Goal: Information Seeking & Learning: Check status

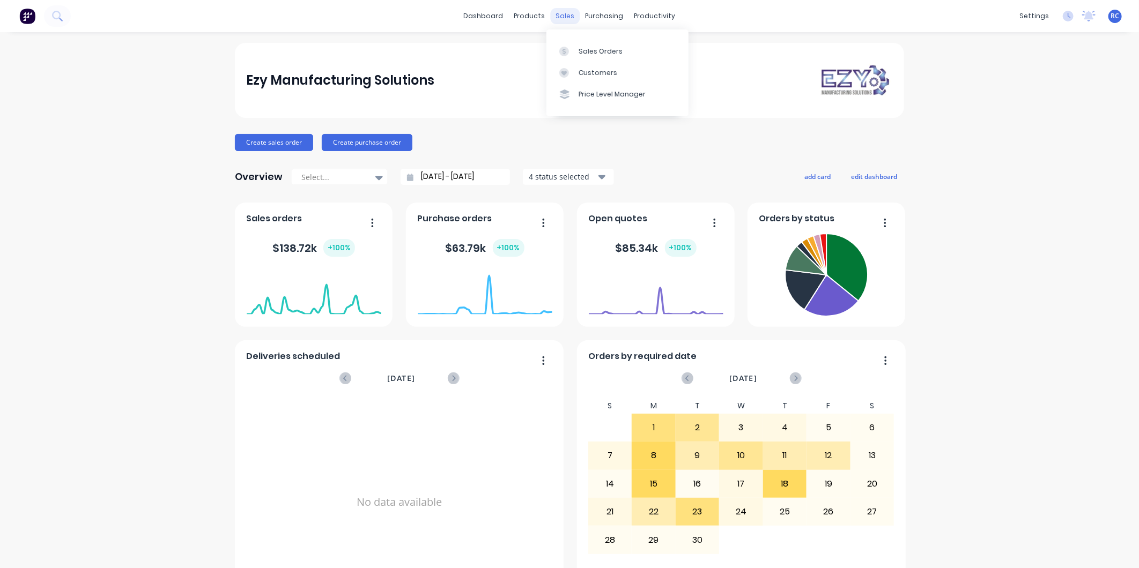
click at [555, 20] on div "sales" at bounding box center [565, 16] width 29 height 16
click at [569, 47] on div at bounding box center [567, 52] width 16 height 10
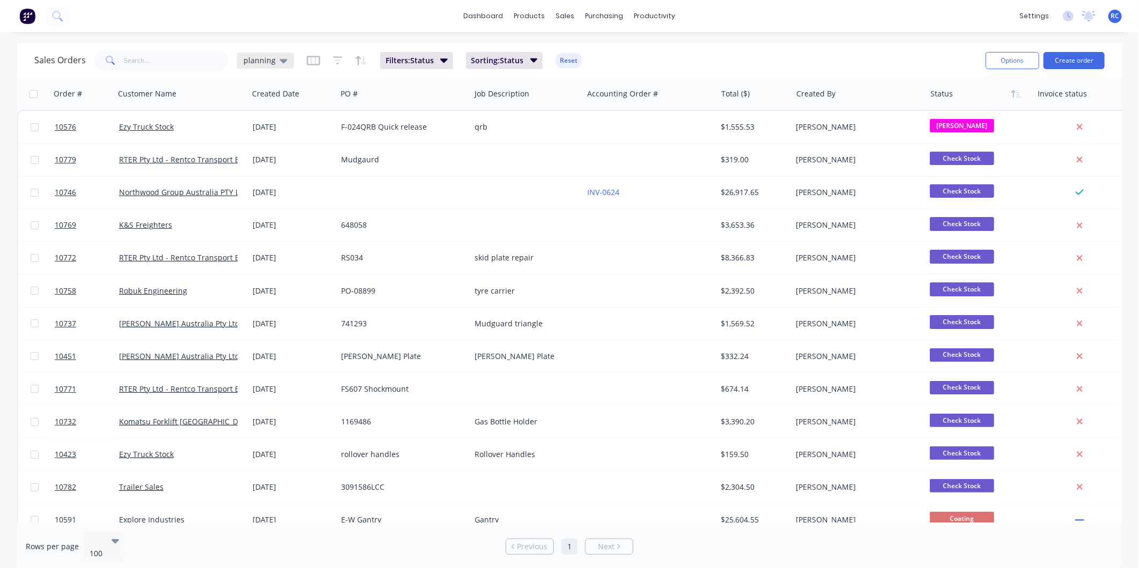
click at [265, 59] on span "planning" at bounding box center [259, 60] width 32 height 11
click at [279, 213] on button "Completed" at bounding box center [301, 216] width 122 height 12
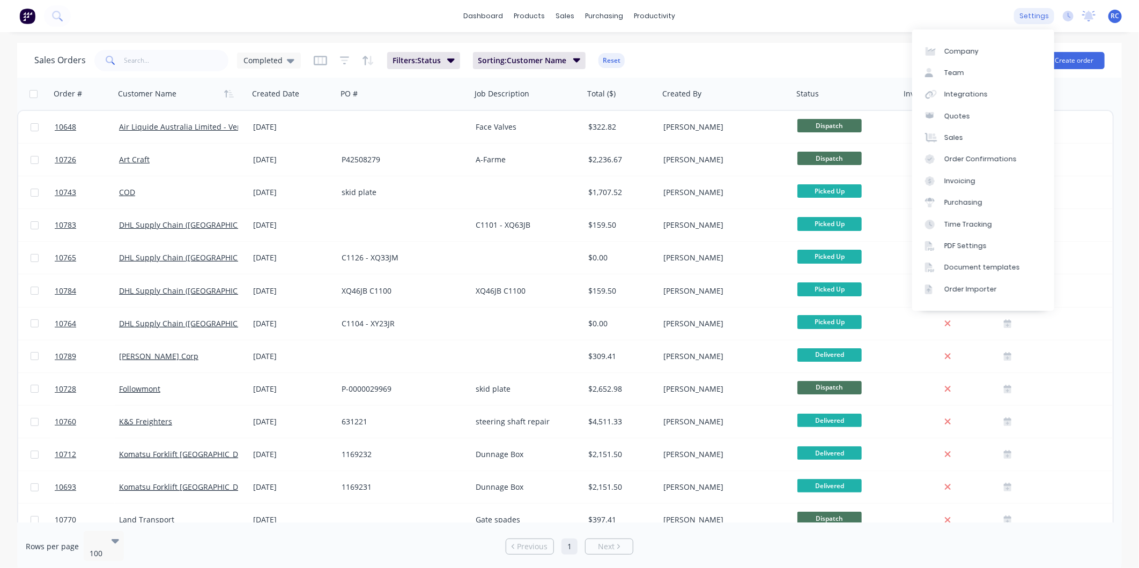
click at [1031, 23] on div "settings" at bounding box center [1034, 16] width 40 height 16
click at [968, 201] on div "Purchasing" at bounding box center [963, 203] width 38 height 10
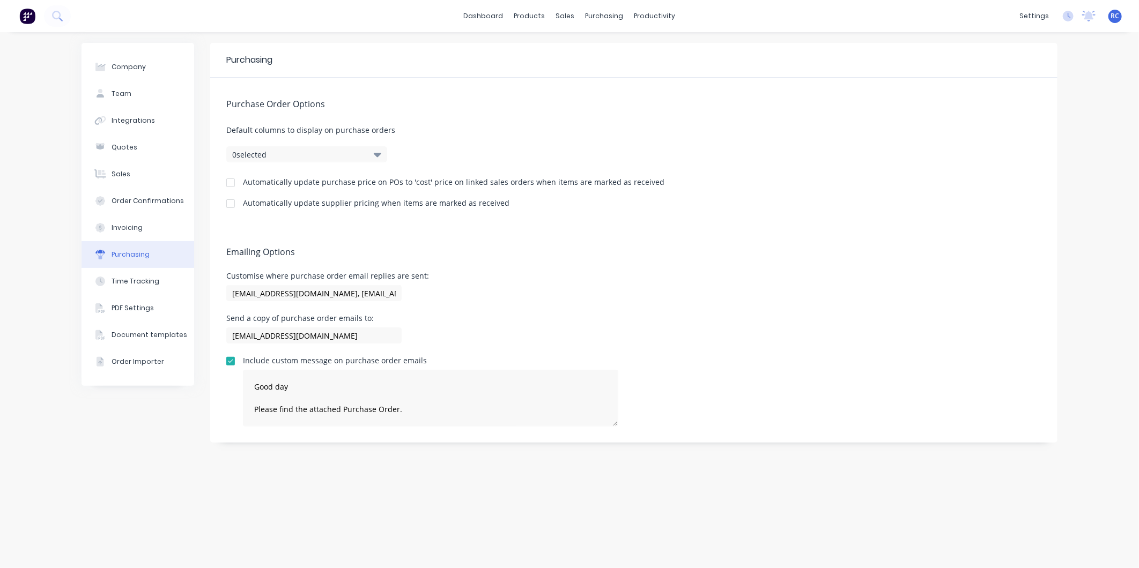
click at [228, 184] on div at bounding box center [230, 182] width 21 height 21
click at [227, 201] on div at bounding box center [230, 203] width 21 height 21
click at [606, 12] on div "purchasing" at bounding box center [604, 16] width 49 height 16
click at [151, 65] on button "Company" at bounding box center [138, 67] width 113 height 27
select select "AU"
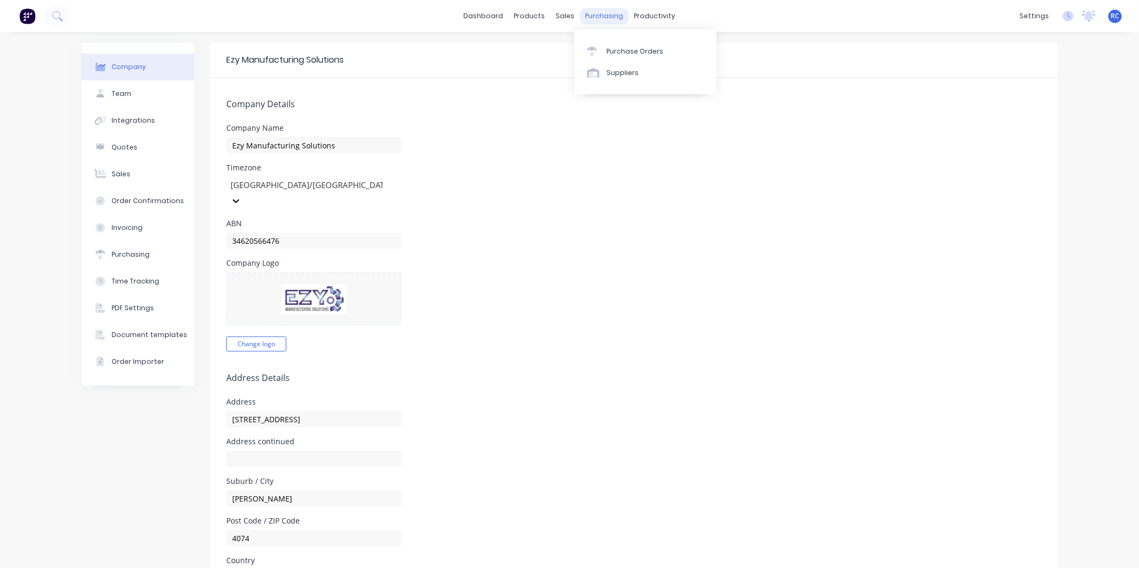
click at [601, 11] on div "purchasing" at bounding box center [604, 16] width 49 height 16
click at [617, 48] on div "Purchase Orders" at bounding box center [634, 52] width 57 height 10
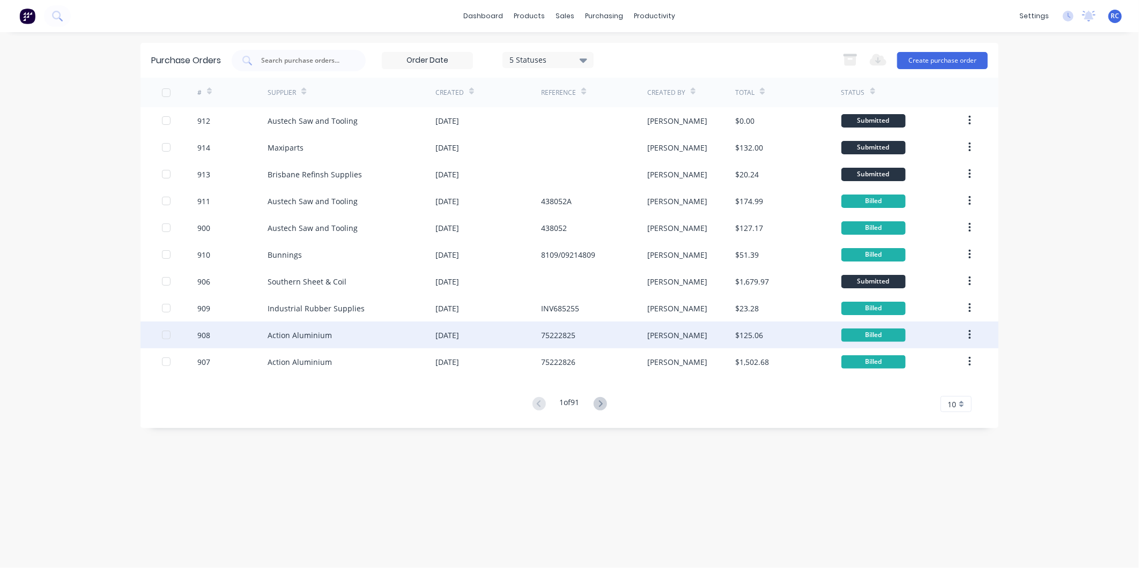
click at [320, 339] on div "Action Aluminium" at bounding box center [300, 335] width 64 height 11
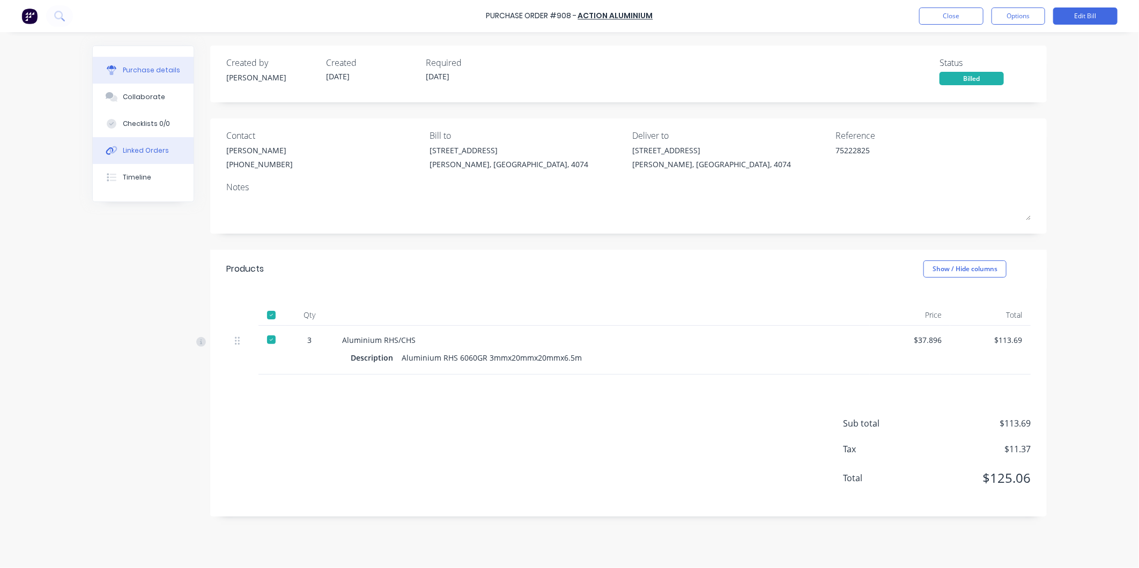
click at [161, 156] on button "Linked Orders" at bounding box center [143, 150] width 101 height 27
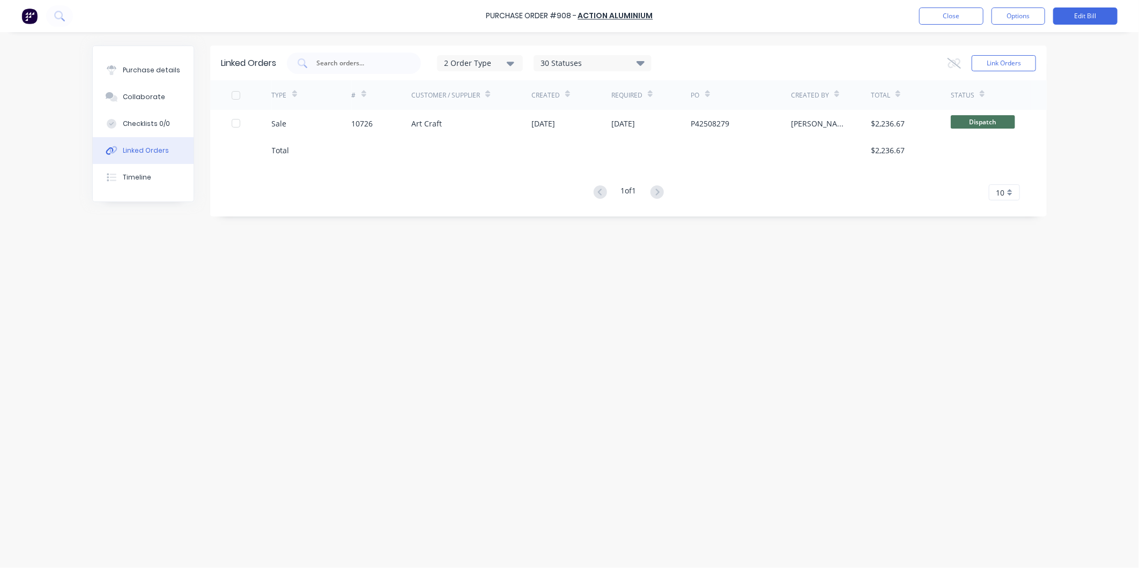
drag, startPoint x: 147, startPoint y: 71, endPoint x: 197, endPoint y: 102, distance: 58.6
click at [149, 71] on div "Purchase details" at bounding box center [151, 70] width 57 height 10
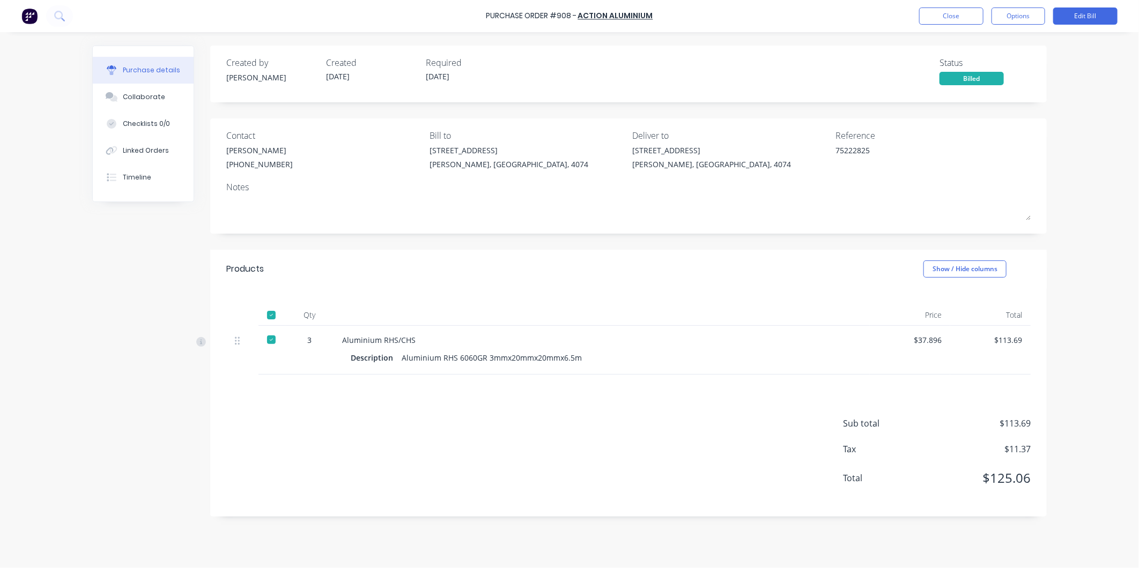
click at [275, 340] on div at bounding box center [271, 339] width 21 height 21
click at [142, 147] on div "Linked Orders" at bounding box center [146, 151] width 46 height 10
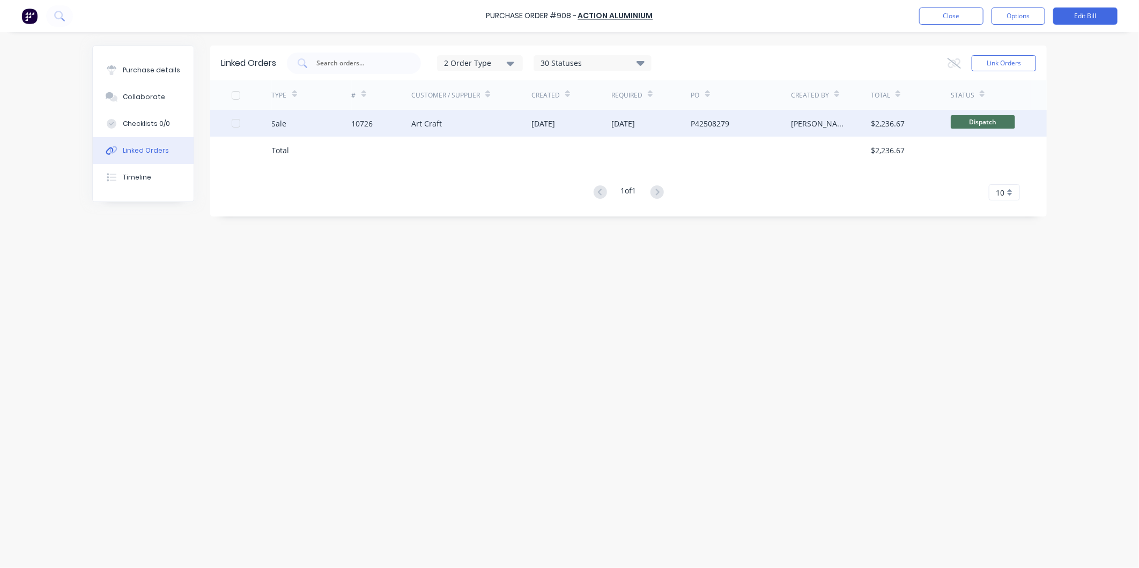
click at [374, 127] on div "10726" at bounding box center [382, 123] width 60 height 27
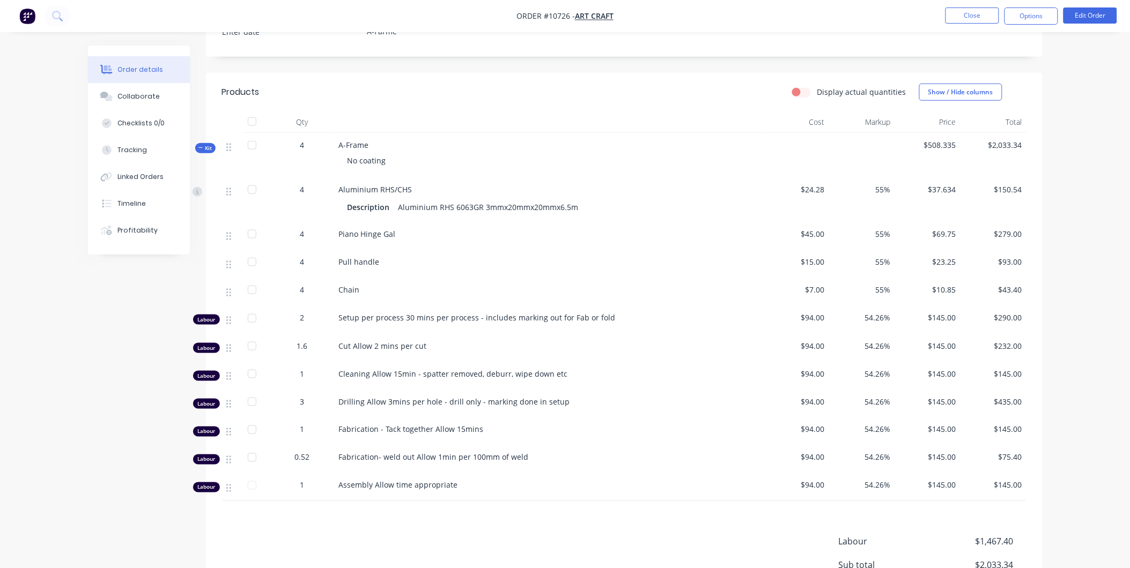
scroll to position [357, 0]
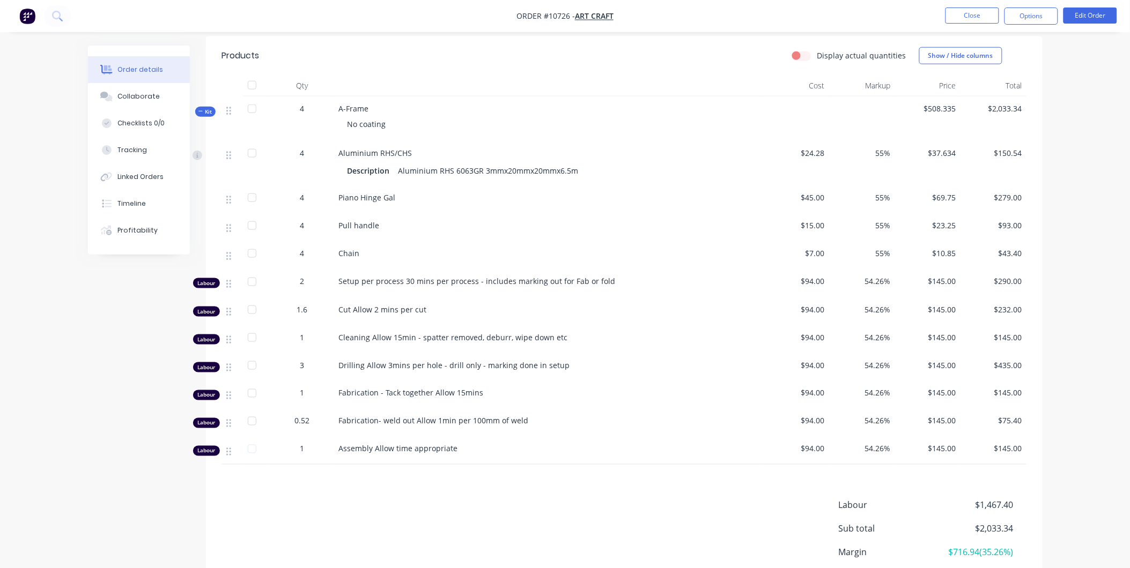
click at [814, 147] on div "$24.28" at bounding box center [797, 163] width 66 height 45
click at [817, 154] on span "$24.28" at bounding box center [796, 152] width 57 height 11
drag, startPoint x: 835, startPoint y: 157, endPoint x: 813, endPoint y: 152, distance: 22.6
click at [813, 152] on div "4 Aluminium RHS/CHS Description Aluminium RHS 6063GR 3mmx20mmx20mmx6.5m $24.28 …" at bounding box center [624, 163] width 804 height 45
click at [973, 13] on button "Close" at bounding box center [972, 16] width 54 height 16
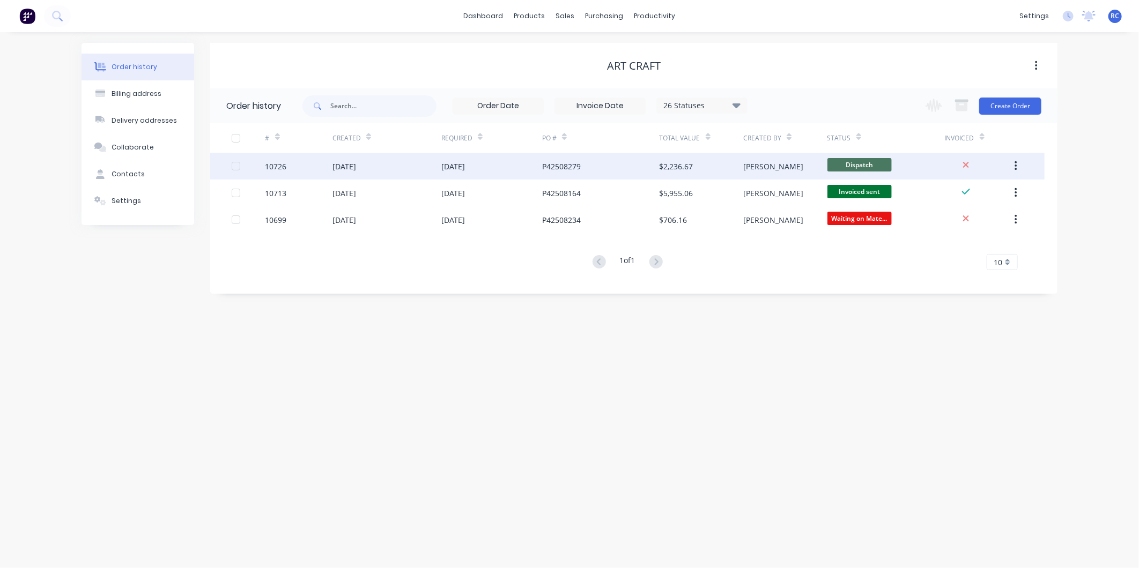
click at [354, 170] on div "[DATE]" at bounding box center [344, 166] width 24 height 11
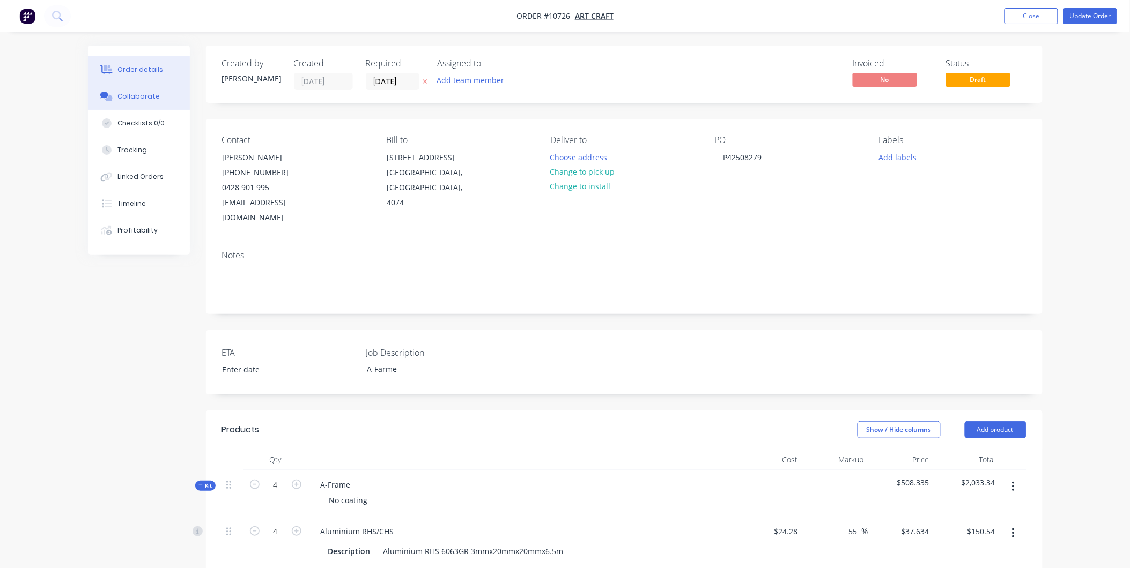
click at [129, 98] on div "Collaborate" at bounding box center [138, 97] width 42 height 10
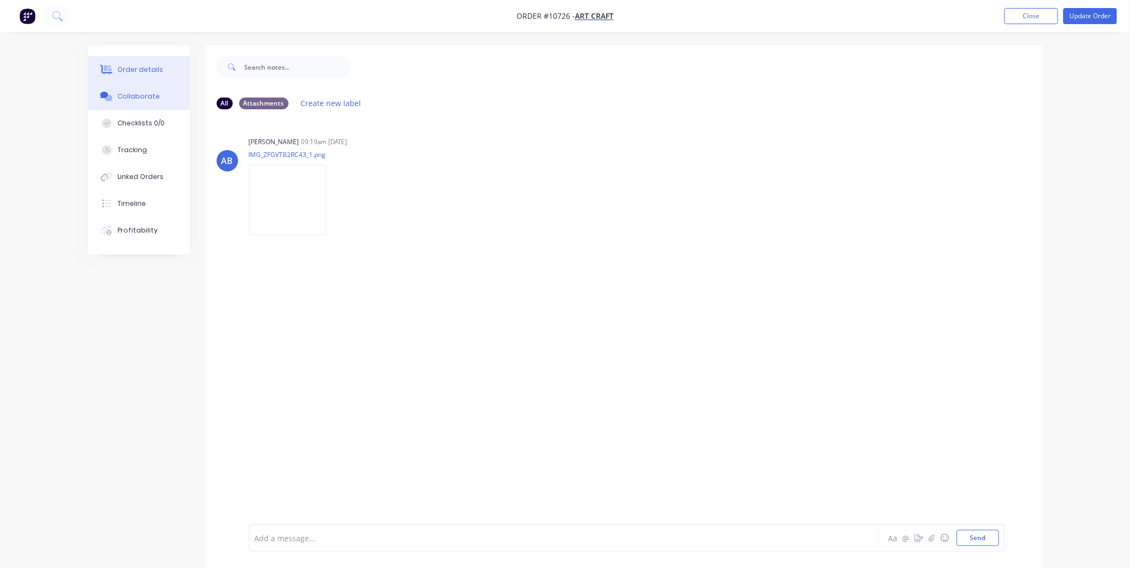
click at [146, 70] on div "Order details" at bounding box center [140, 70] width 46 height 10
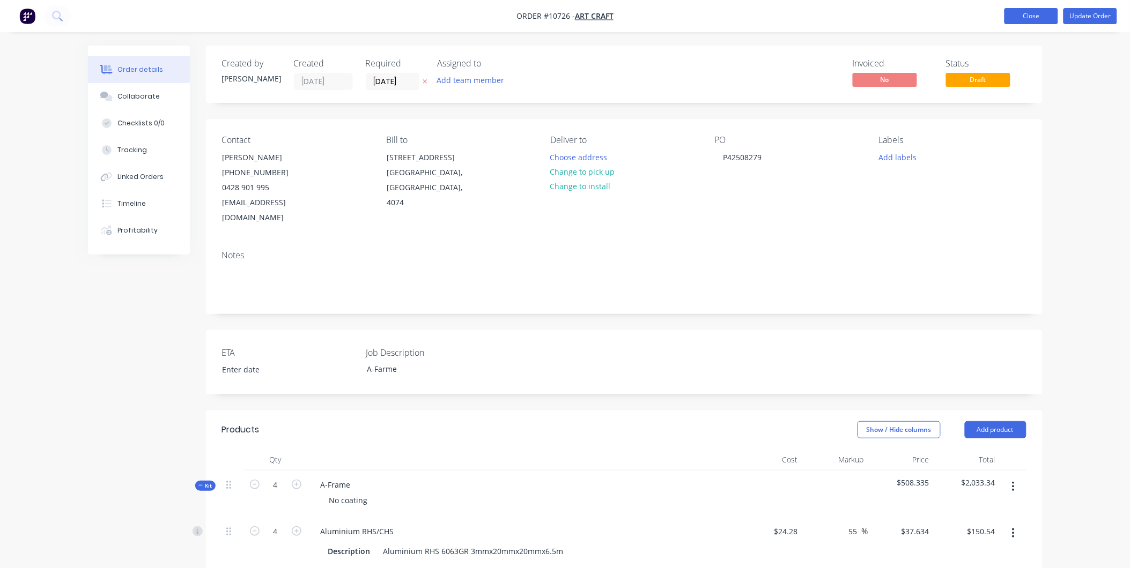
click at [1022, 11] on button "Close" at bounding box center [1031, 16] width 54 height 16
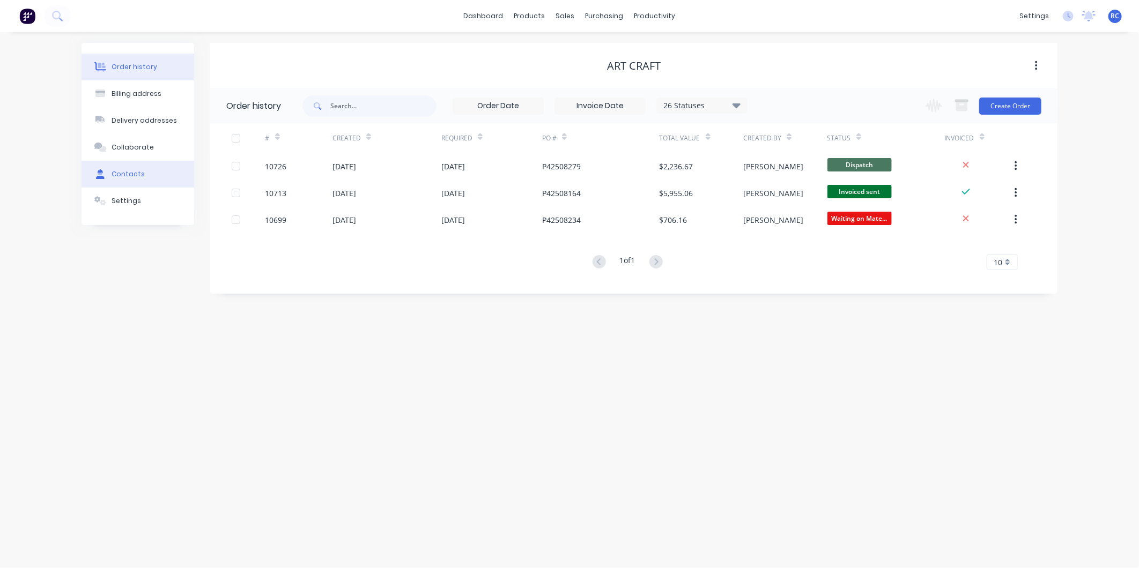
click at [140, 173] on div "Contacts" at bounding box center [128, 174] width 33 height 10
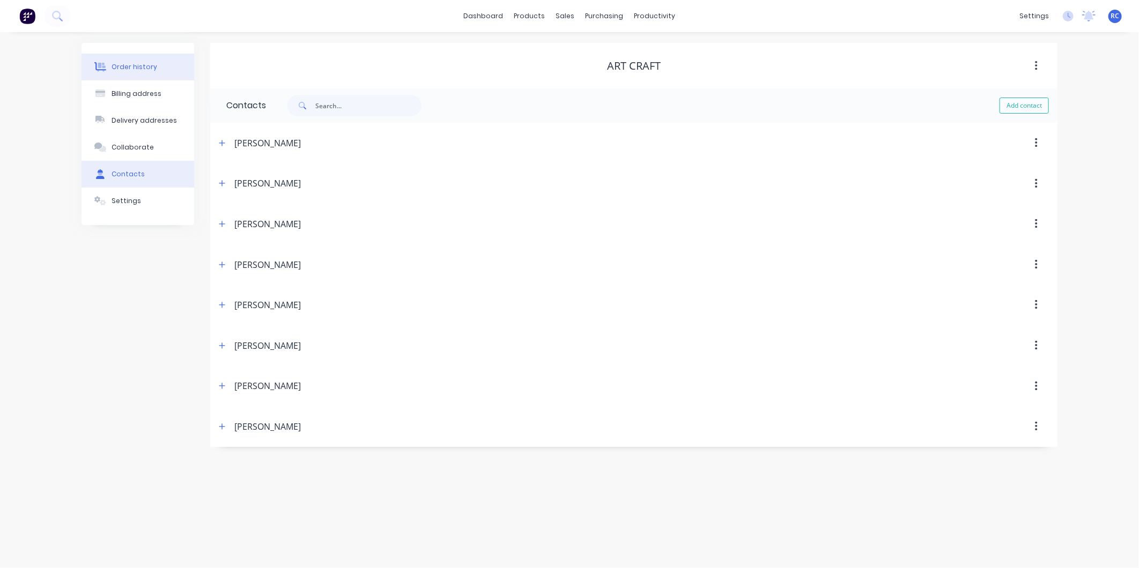
click at [139, 62] on div "Order history" at bounding box center [135, 67] width 46 height 10
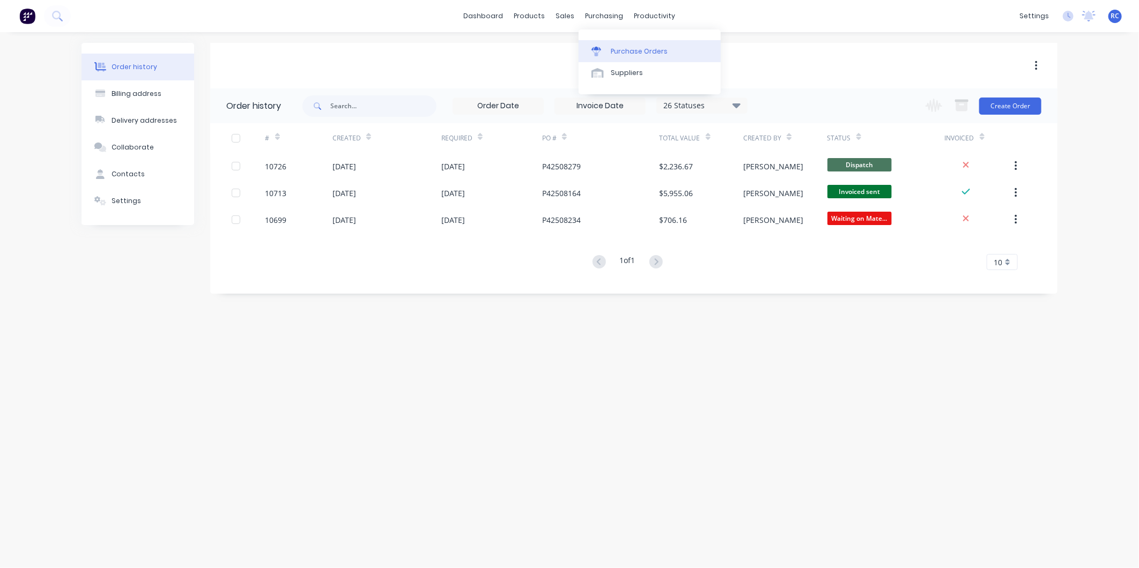
click at [620, 55] on div "Purchase Orders" at bounding box center [639, 52] width 57 height 10
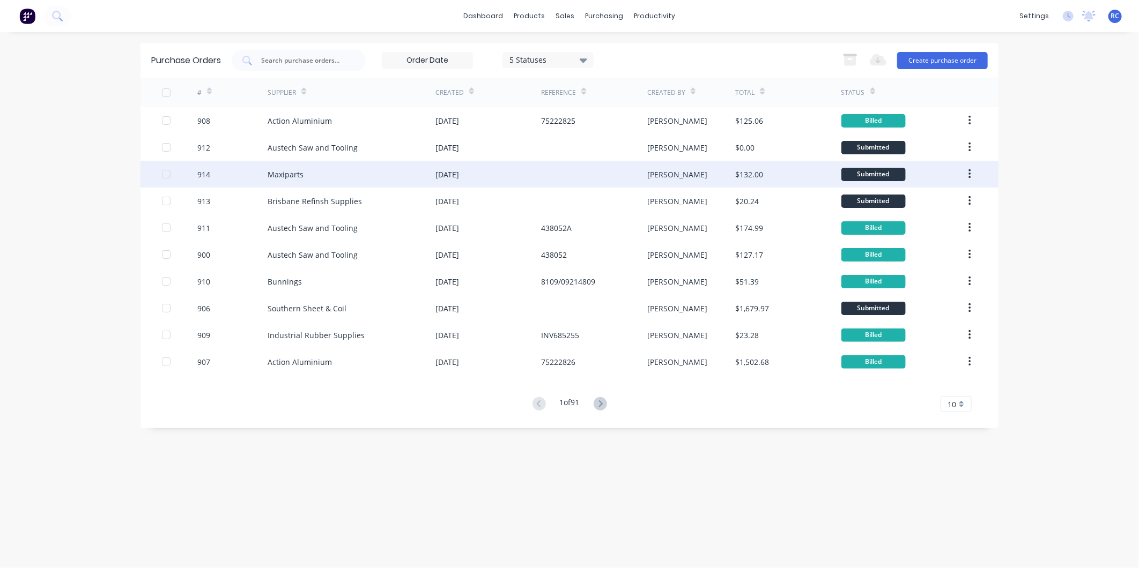
click at [429, 174] on div "Maxiparts" at bounding box center [352, 174] width 168 height 27
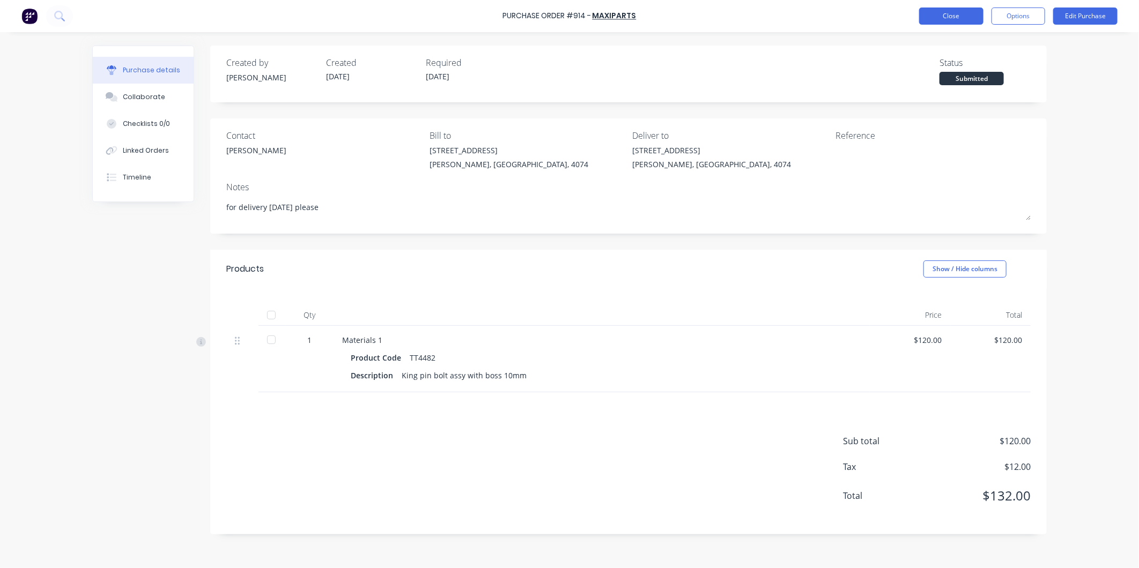
click at [944, 23] on button "Close" at bounding box center [951, 16] width 64 height 17
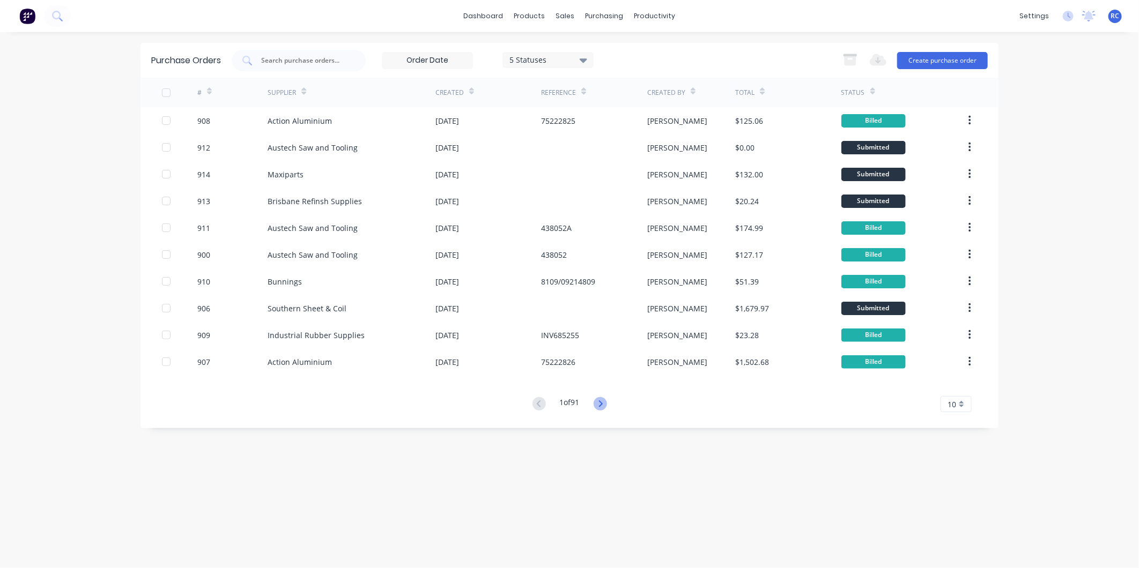
click at [606, 404] on icon at bounding box center [600, 403] width 13 height 13
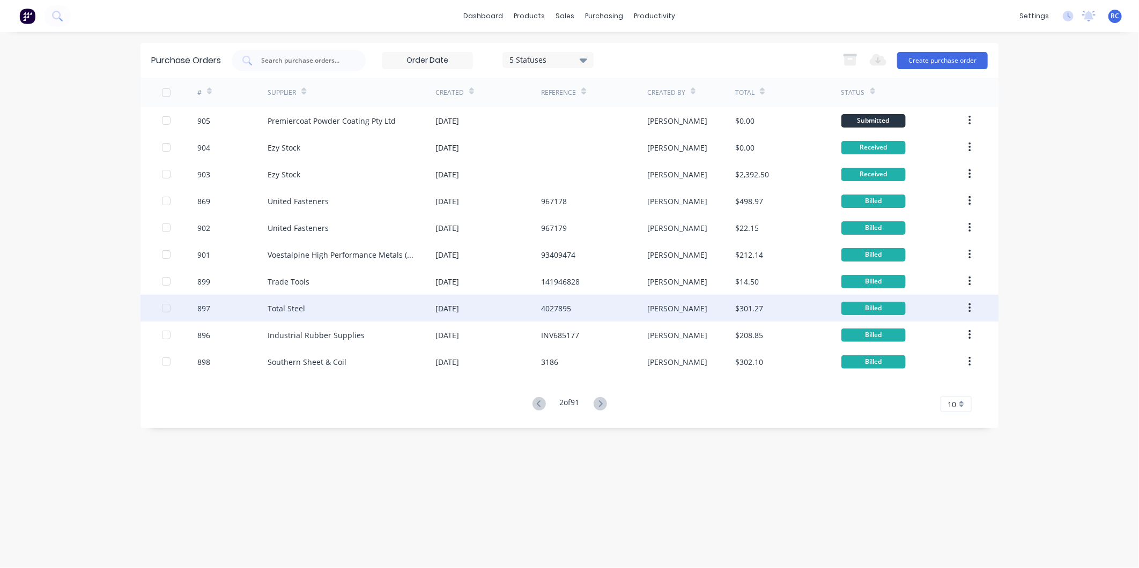
click at [522, 313] on div "[DATE]" at bounding box center [488, 308] width 106 height 27
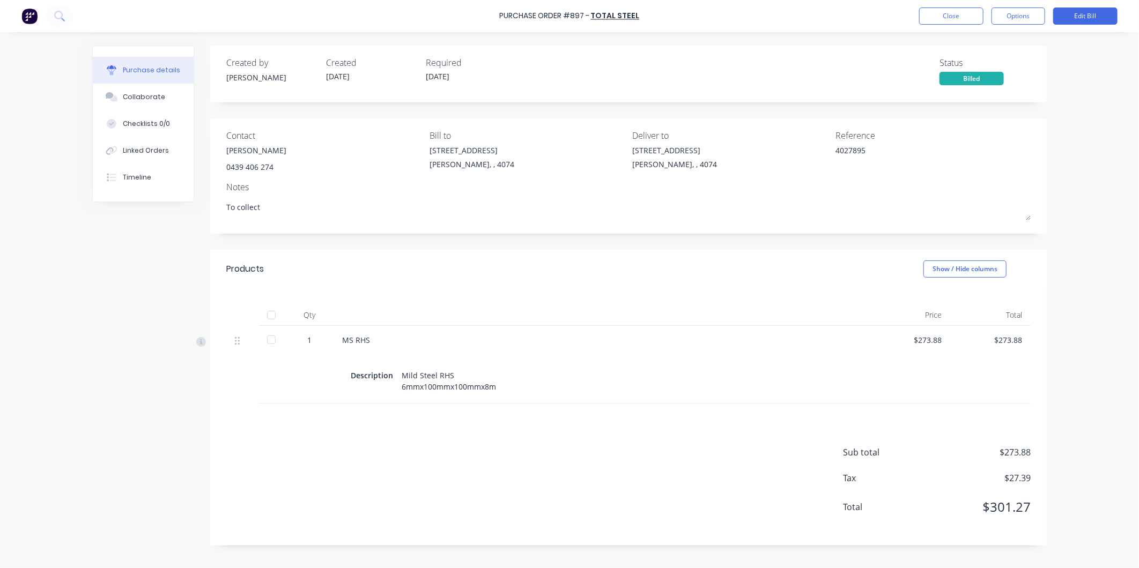
click at [277, 340] on div at bounding box center [271, 339] width 21 height 21
click at [941, 19] on button "Close" at bounding box center [951, 16] width 64 height 17
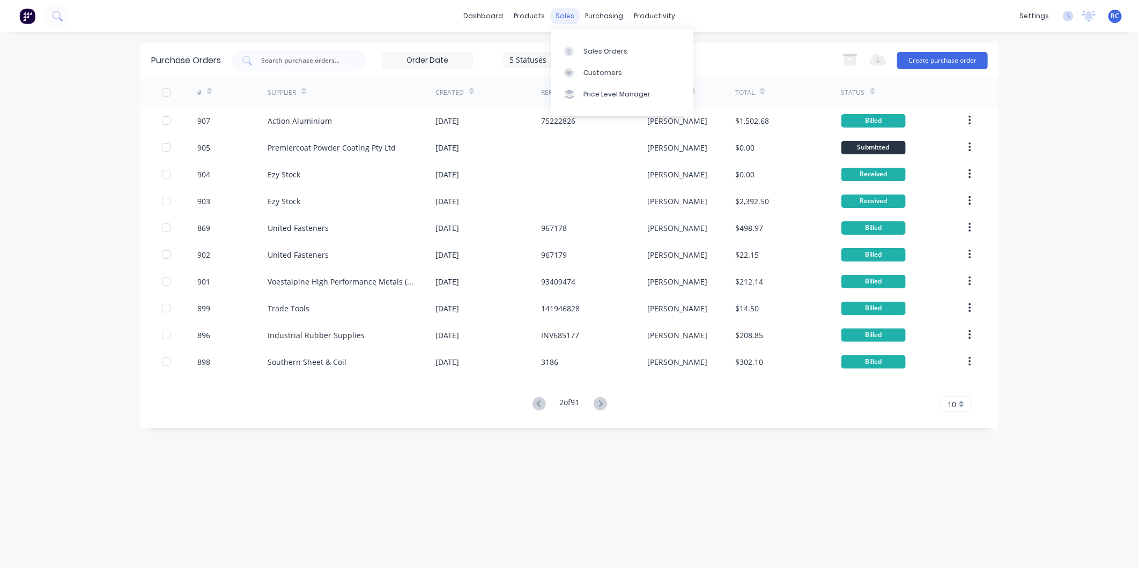
click at [566, 19] on div "sales" at bounding box center [565, 16] width 29 height 16
click at [592, 55] on div "Sales Orders" at bounding box center [605, 52] width 44 height 10
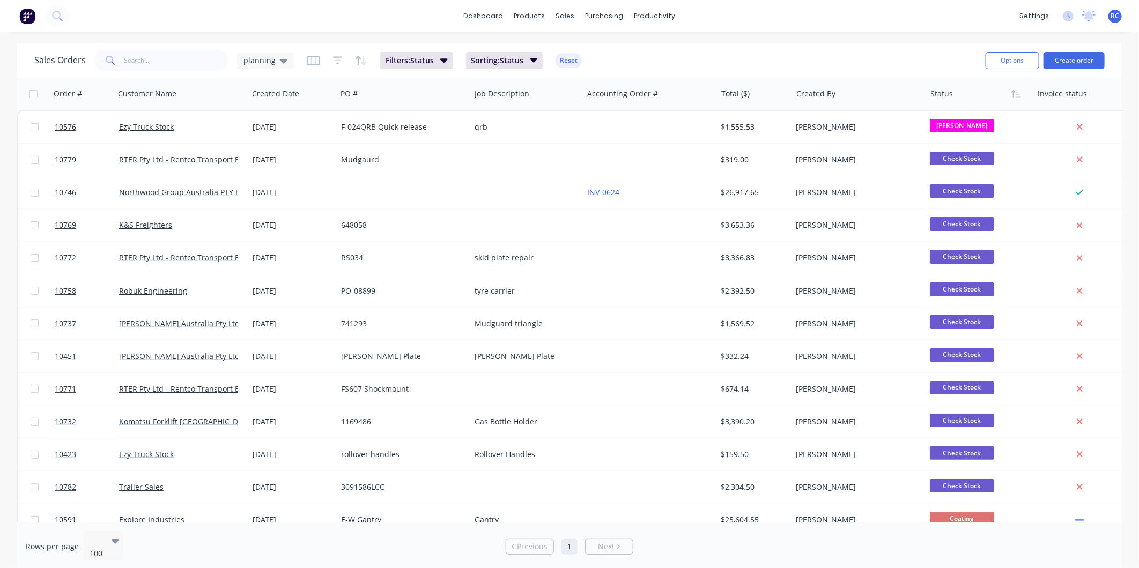
click at [283, 70] on div "Sales Orders planning" at bounding box center [164, 60] width 260 height 21
click at [267, 60] on span "planning" at bounding box center [259, 60] width 32 height 11
click at [266, 213] on button "Completed" at bounding box center [301, 216] width 122 height 12
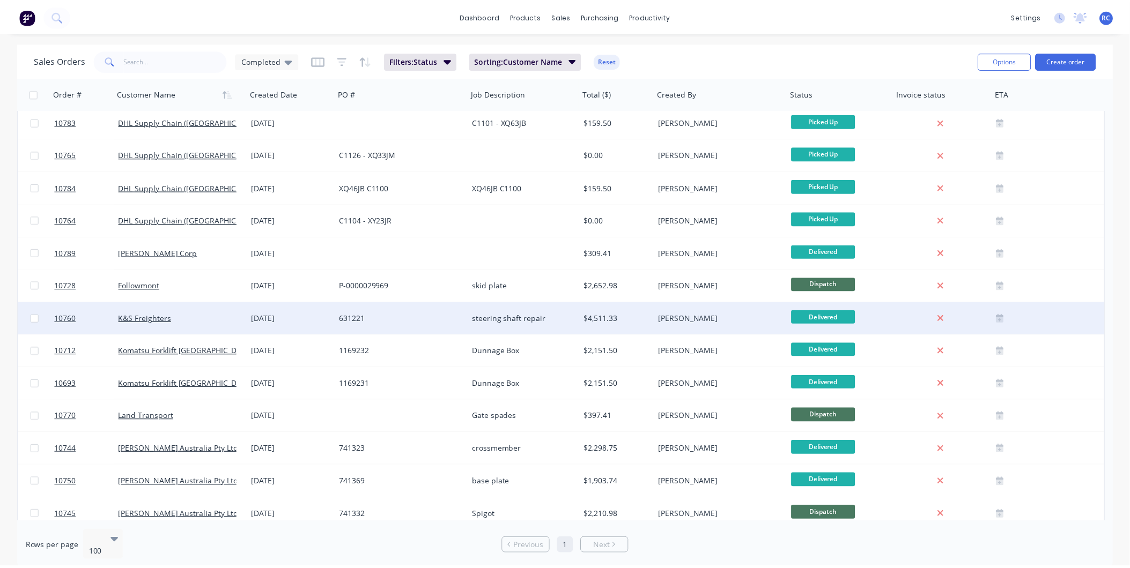
scroll to position [144, 0]
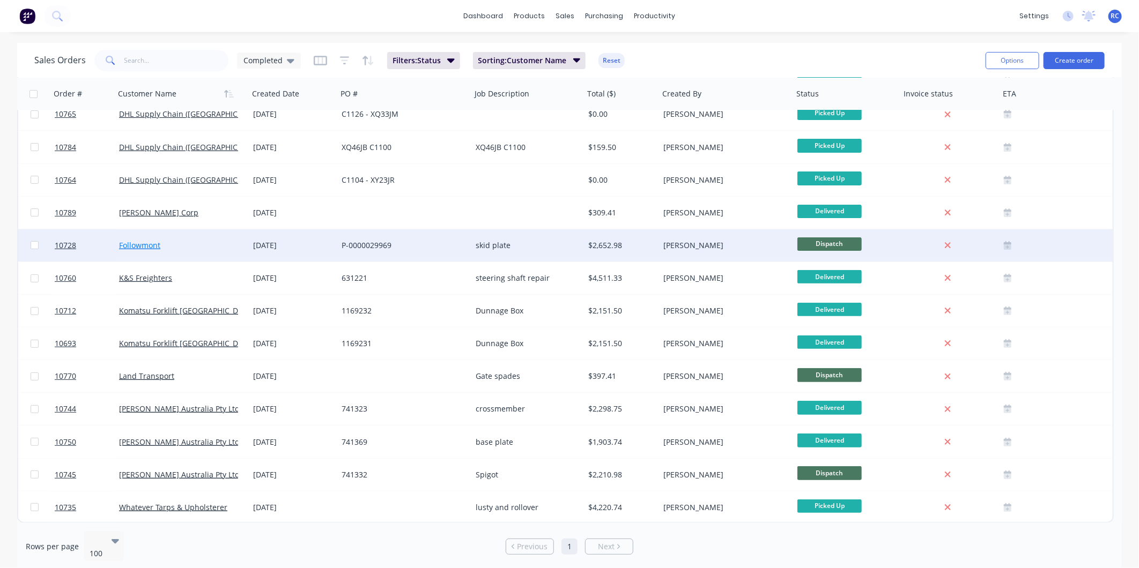
click at [149, 247] on link "Followmont" at bounding box center [139, 245] width 41 height 10
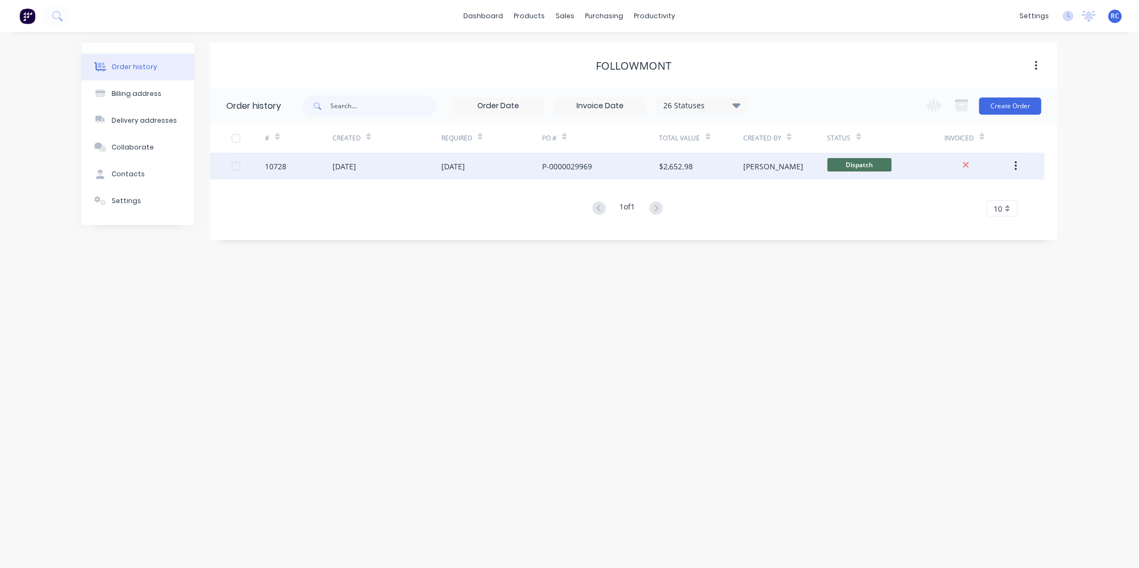
click at [260, 167] on div at bounding box center [249, 166] width 34 height 27
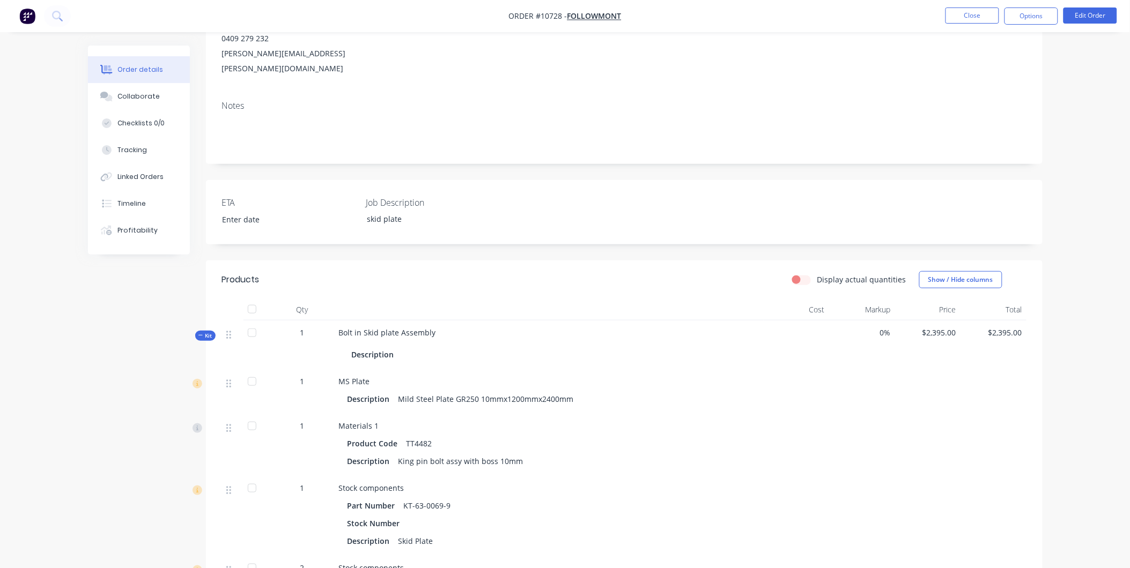
scroll to position [78, 0]
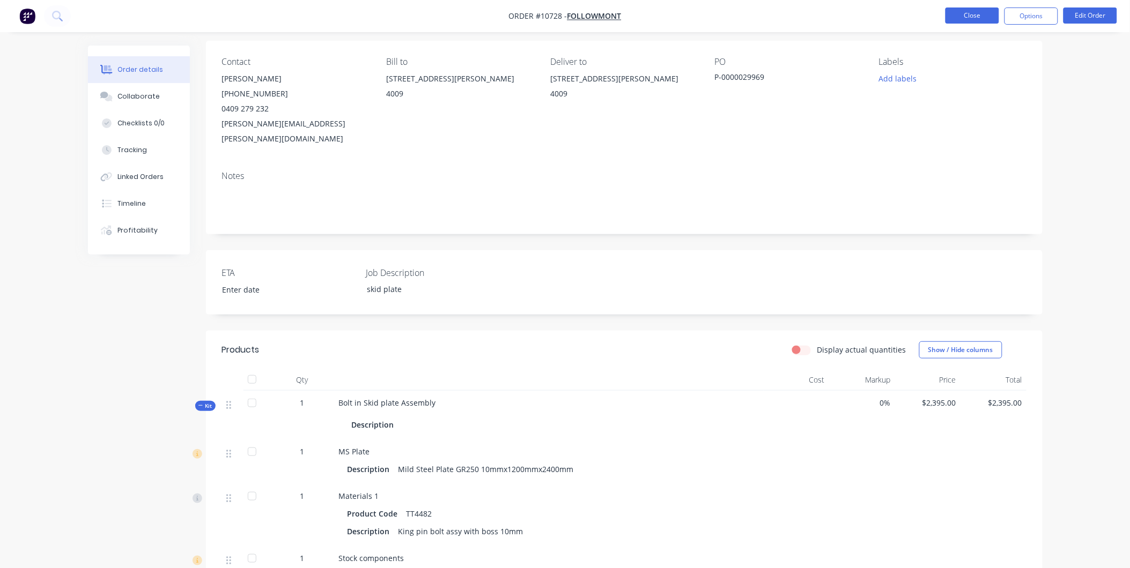
click at [971, 21] on button "Close" at bounding box center [972, 16] width 54 height 16
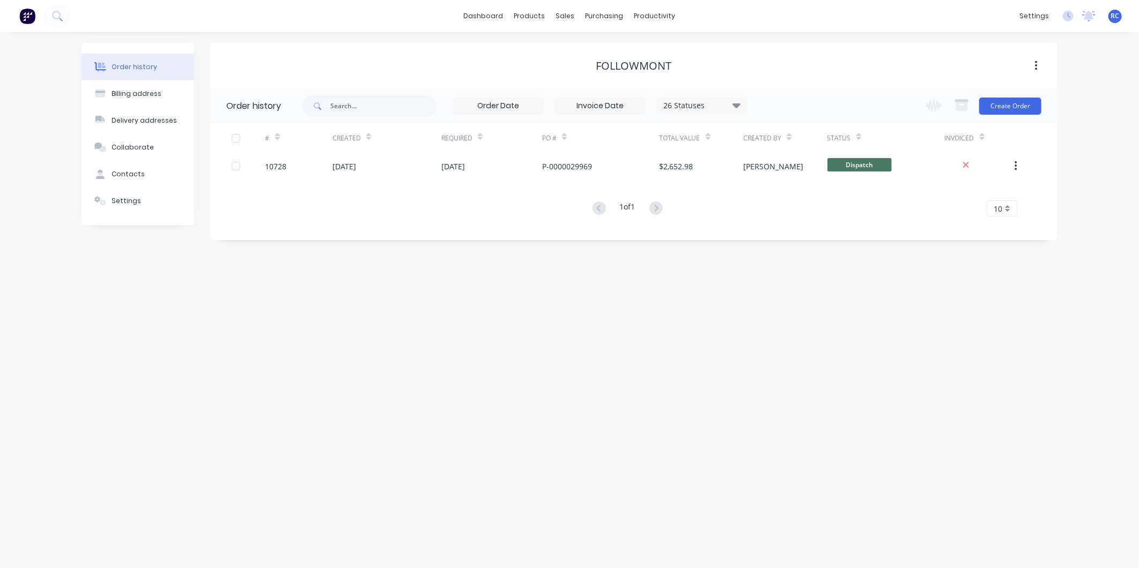
click at [129, 70] on div "Order history" at bounding box center [135, 67] width 46 height 10
click at [567, 17] on div "sales" at bounding box center [565, 16] width 29 height 16
click at [578, 58] on link "Sales Orders" at bounding box center [622, 50] width 142 height 21
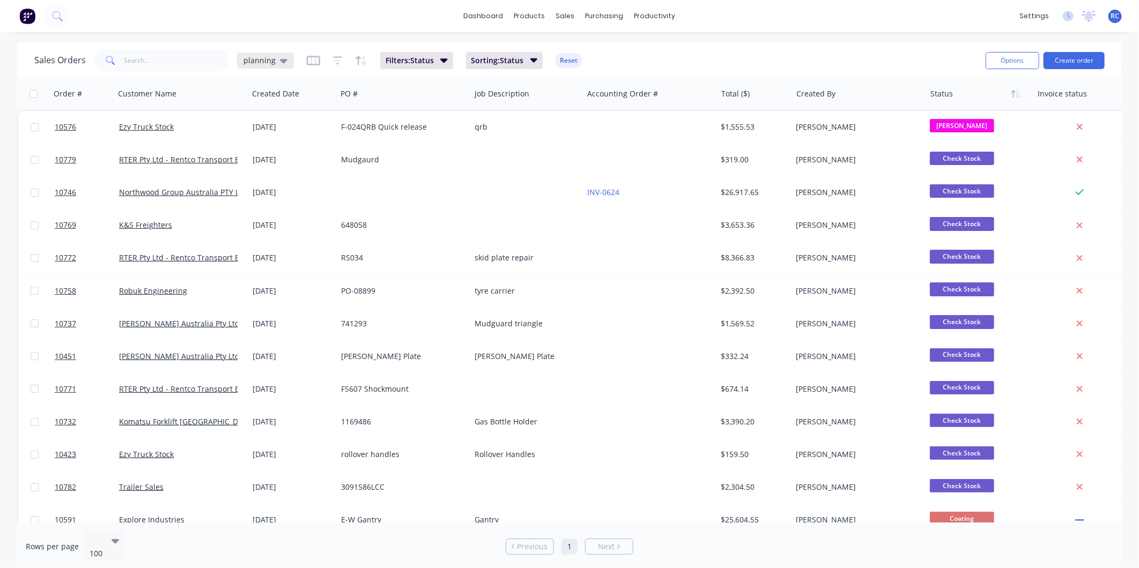
click at [255, 61] on span "planning" at bounding box center [259, 60] width 32 height 11
click at [266, 212] on button "Completed" at bounding box center [301, 216] width 122 height 12
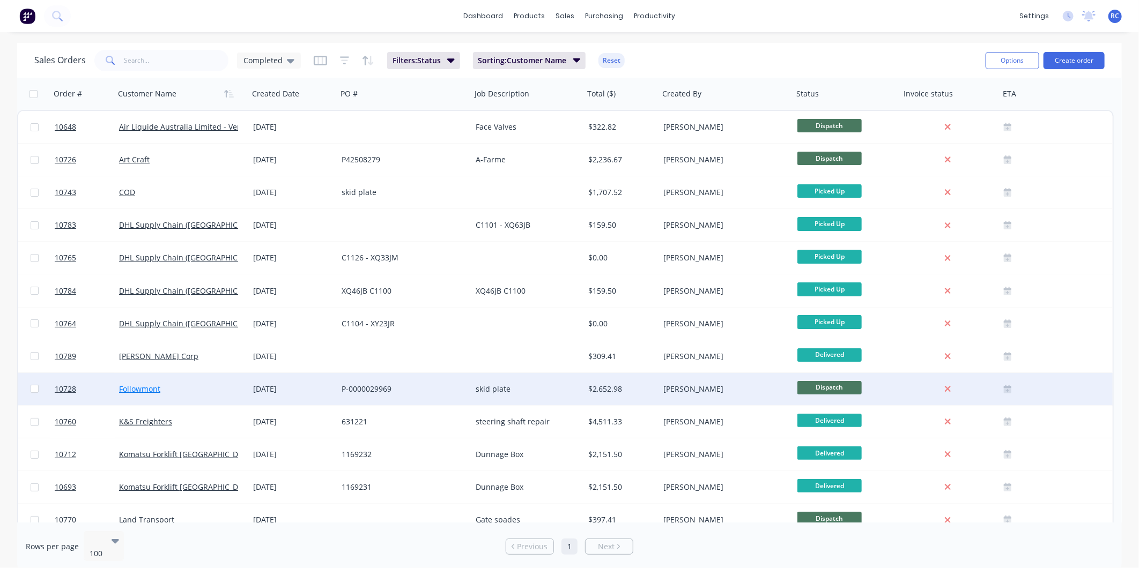
click at [132, 390] on link "Followmont" at bounding box center [139, 389] width 41 height 10
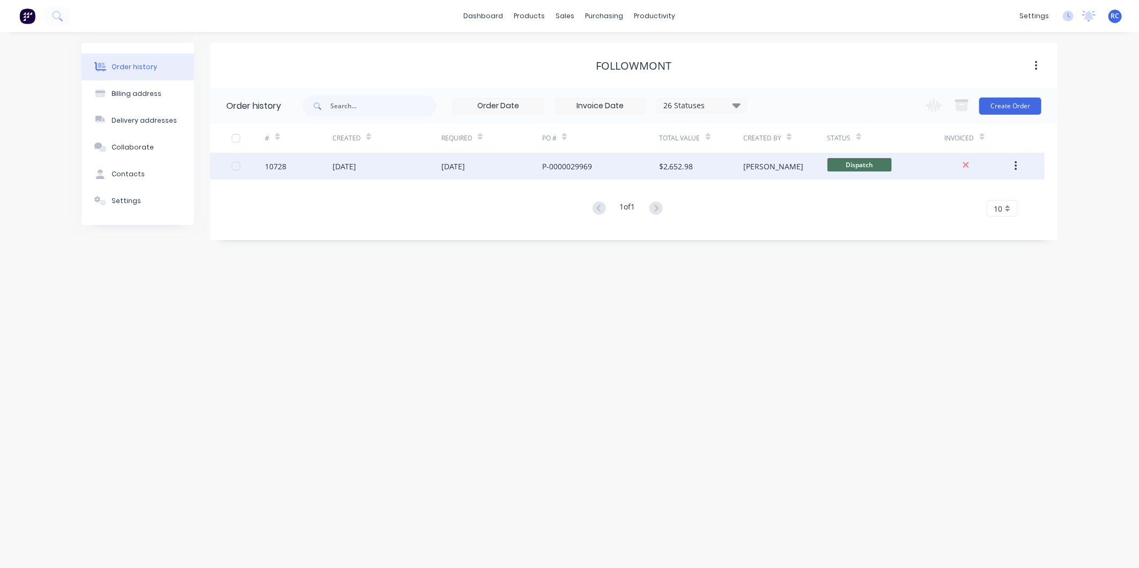
click at [356, 165] on div "[DATE]" at bounding box center [344, 166] width 24 height 11
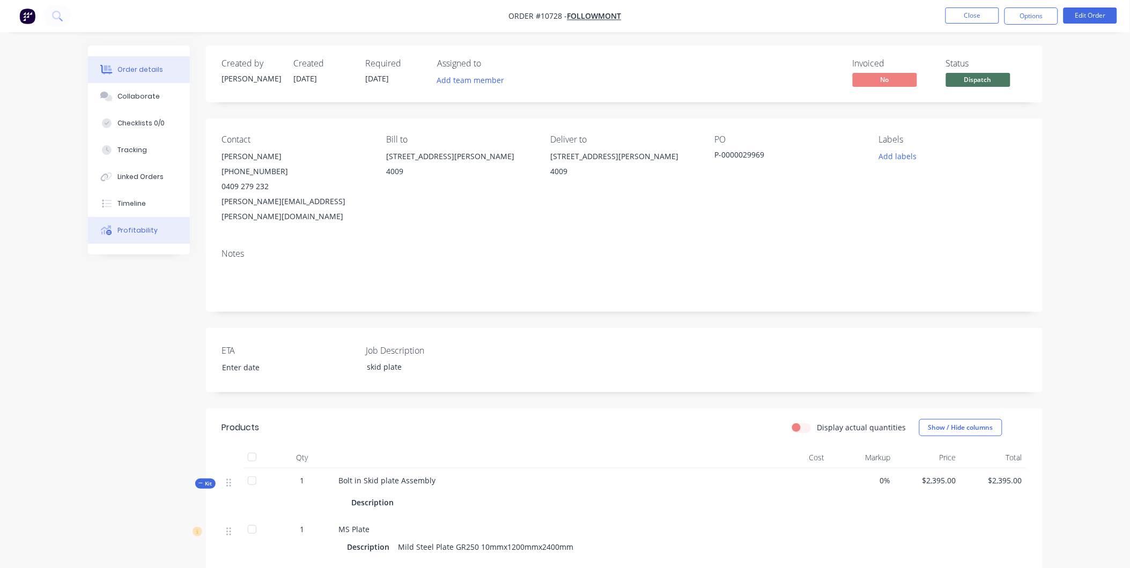
click at [143, 227] on div "Profitability" at bounding box center [137, 231] width 40 height 10
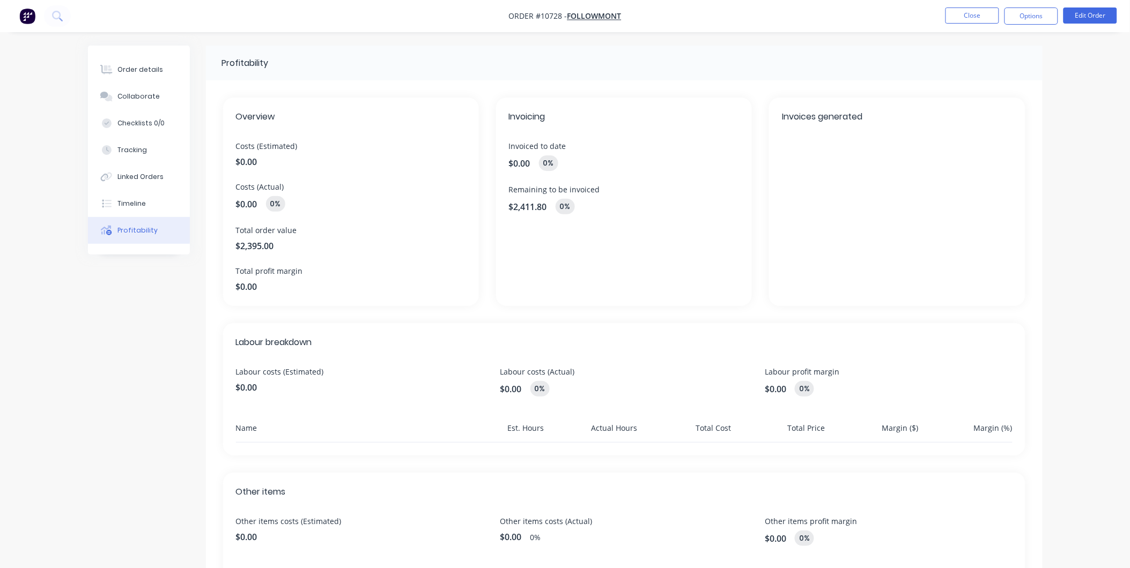
click at [972, 24] on li "Close" at bounding box center [972, 16] width 54 height 17
click at [960, 9] on button "Close" at bounding box center [972, 16] width 54 height 16
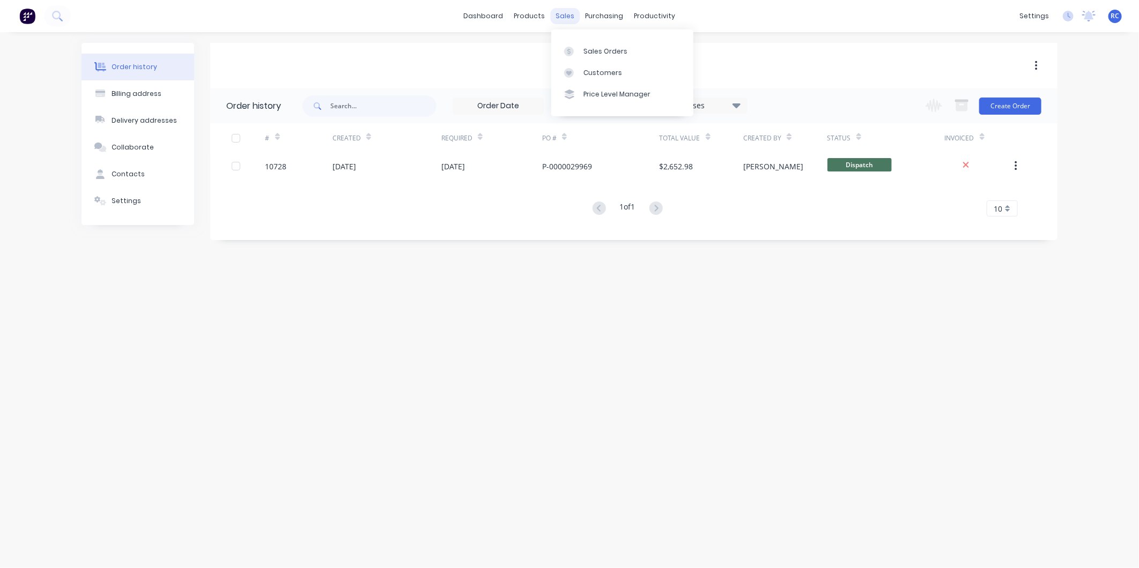
click at [572, 17] on div "sales" at bounding box center [565, 16] width 29 height 16
click at [587, 45] on link "Sales Orders" at bounding box center [622, 50] width 142 height 21
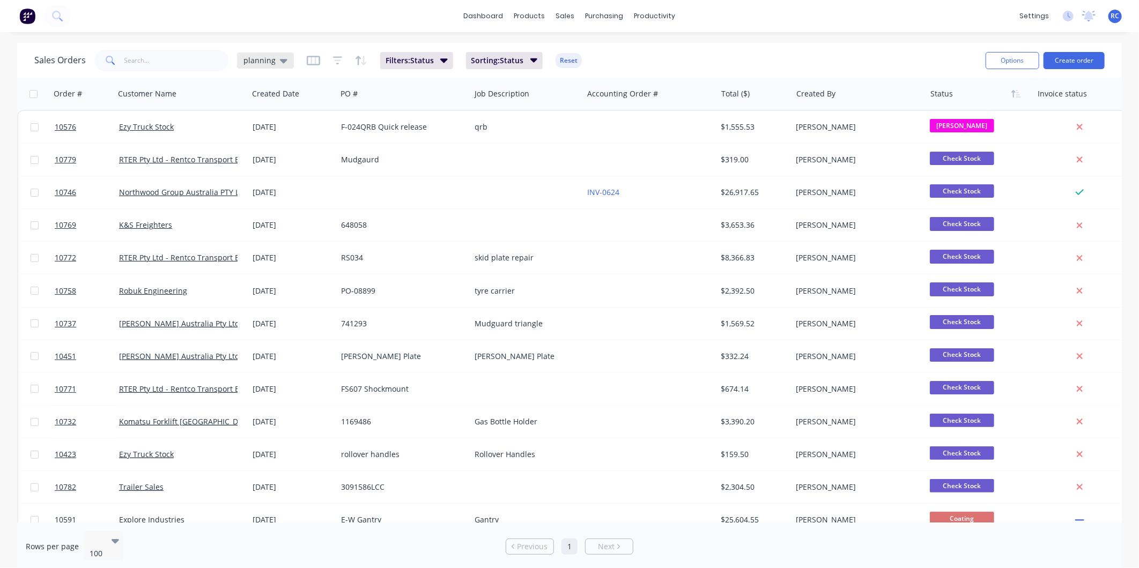
click at [268, 62] on span "planning" at bounding box center [259, 60] width 32 height 11
click at [286, 211] on button "Completed" at bounding box center [301, 216] width 122 height 12
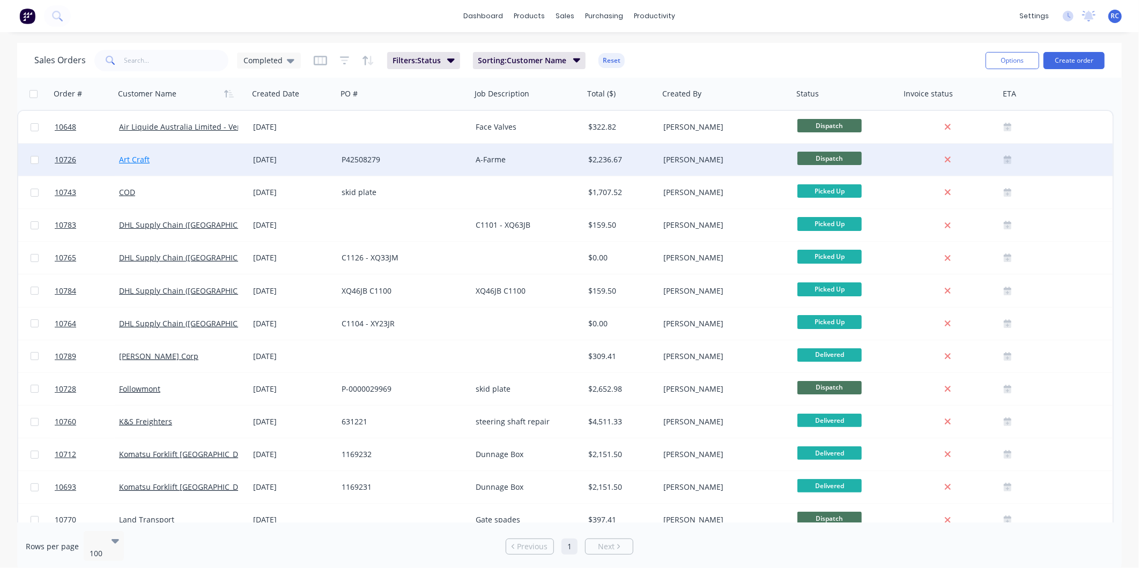
click at [132, 164] on link "Art Craft" at bounding box center [134, 159] width 31 height 10
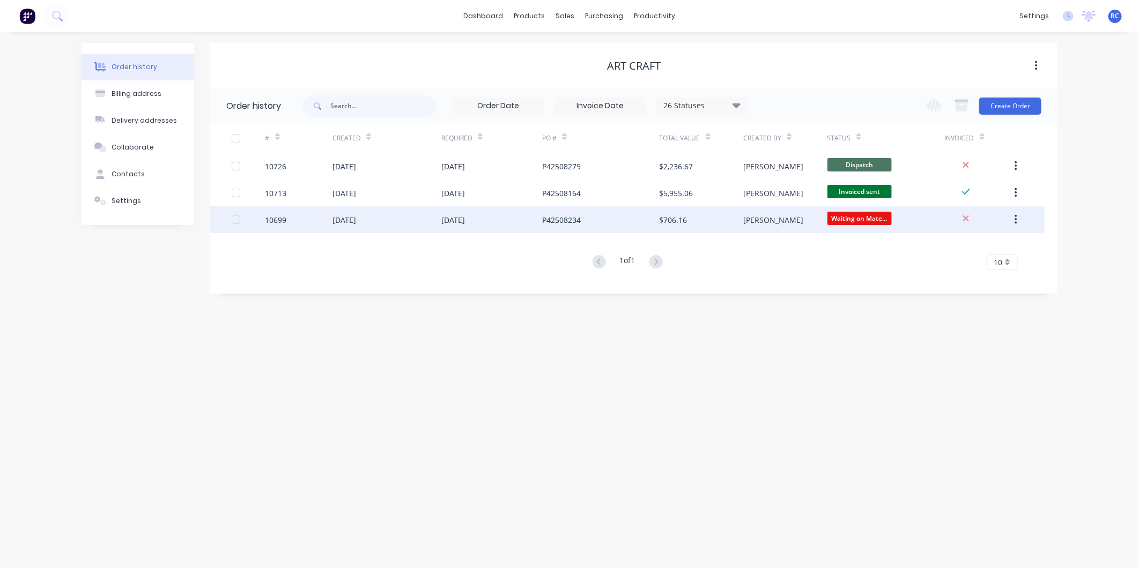
click at [501, 213] on div "[DATE]" at bounding box center [491, 219] width 101 height 27
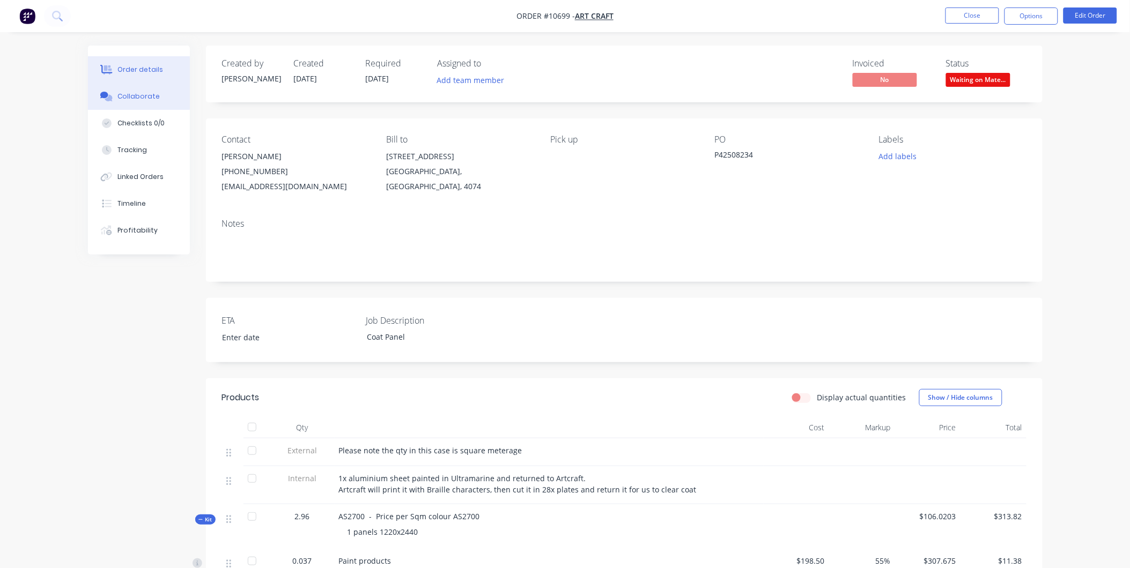
click at [139, 95] on div "Collaborate" at bounding box center [138, 97] width 42 height 10
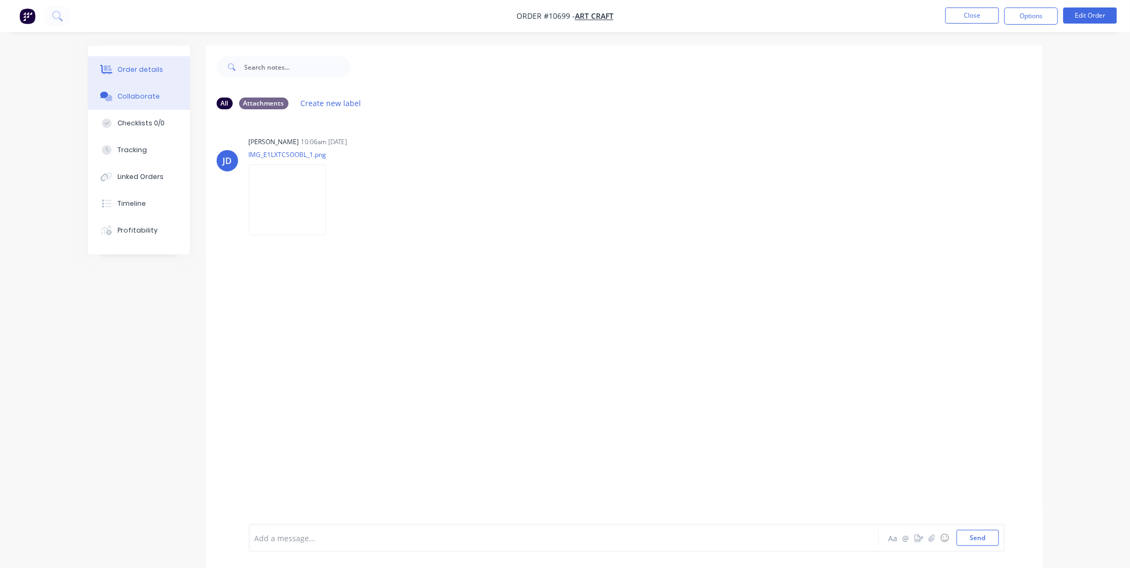
click at [141, 72] on div "Order details" at bounding box center [140, 70] width 46 height 10
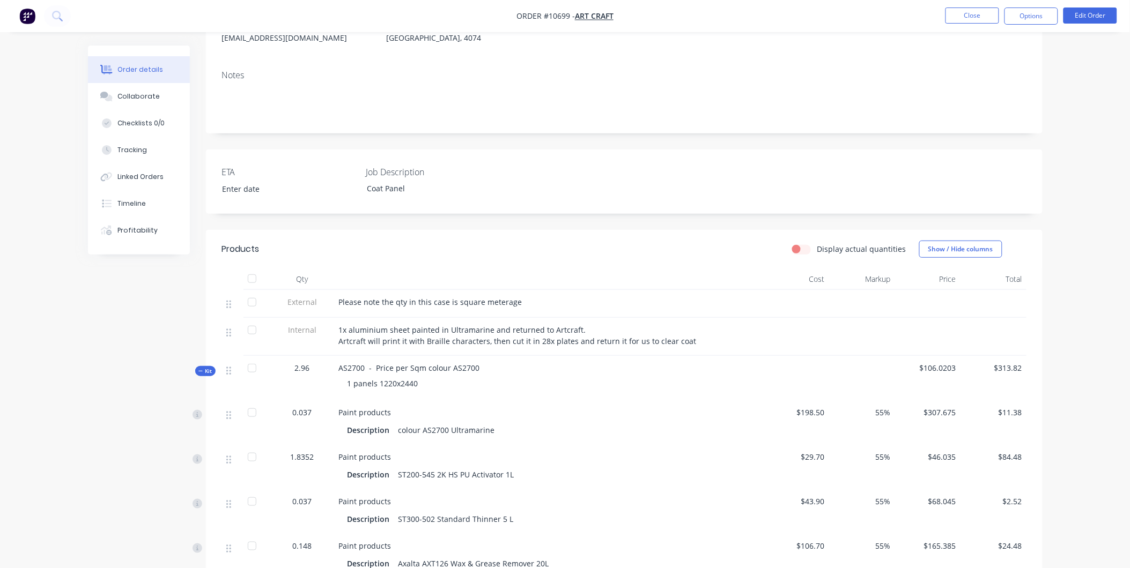
scroll to position [179, 0]
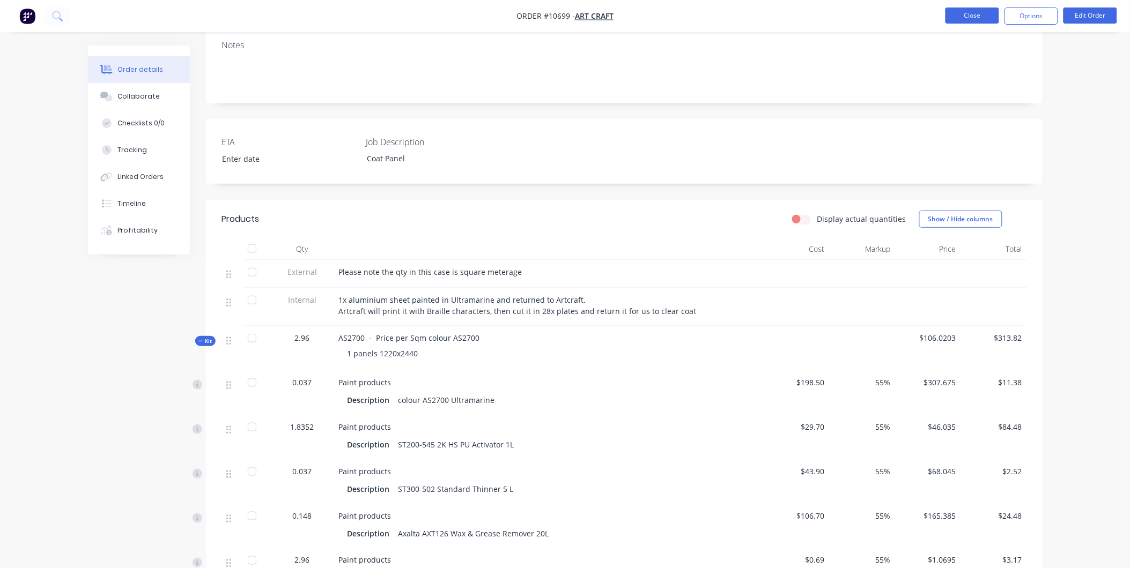
click at [979, 19] on button "Close" at bounding box center [972, 16] width 54 height 16
